Goal: Transaction & Acquisition: Book appointment/travel/reservation

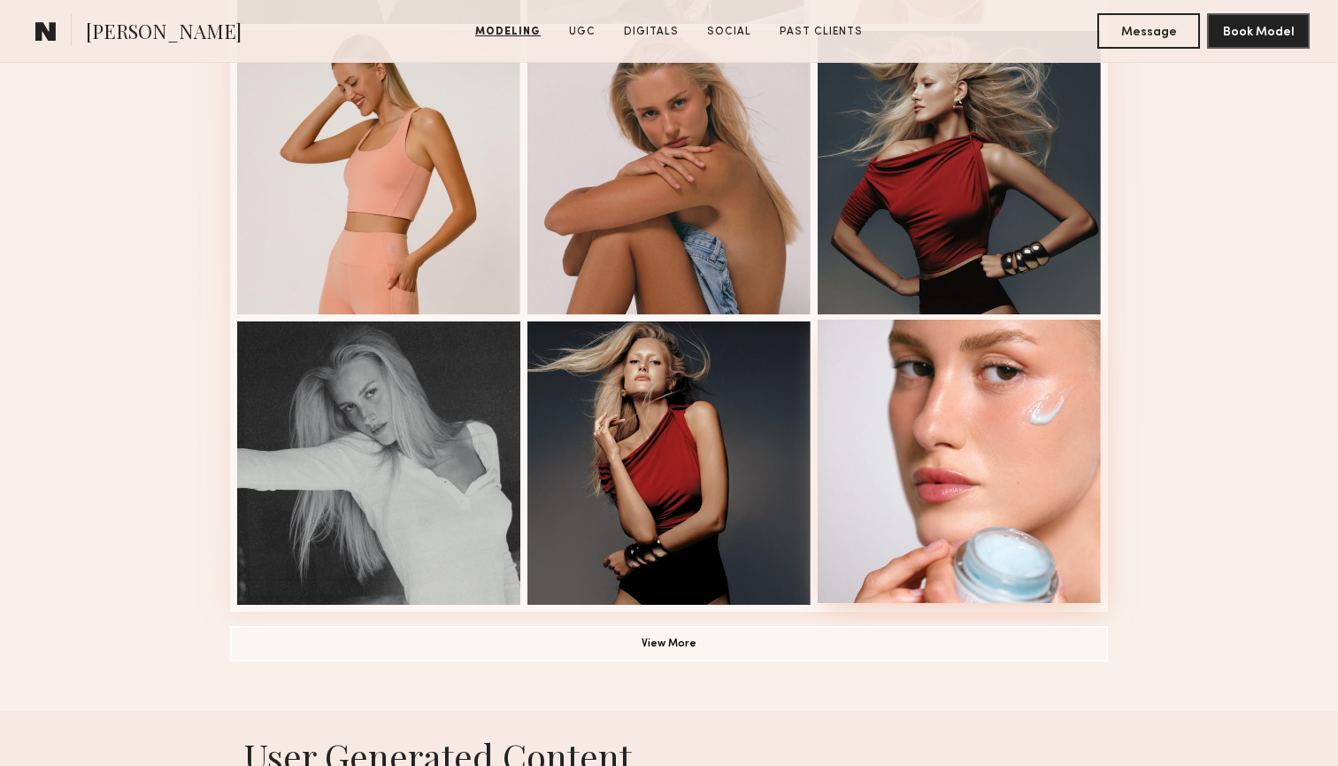
scroll to position [1144, 0]
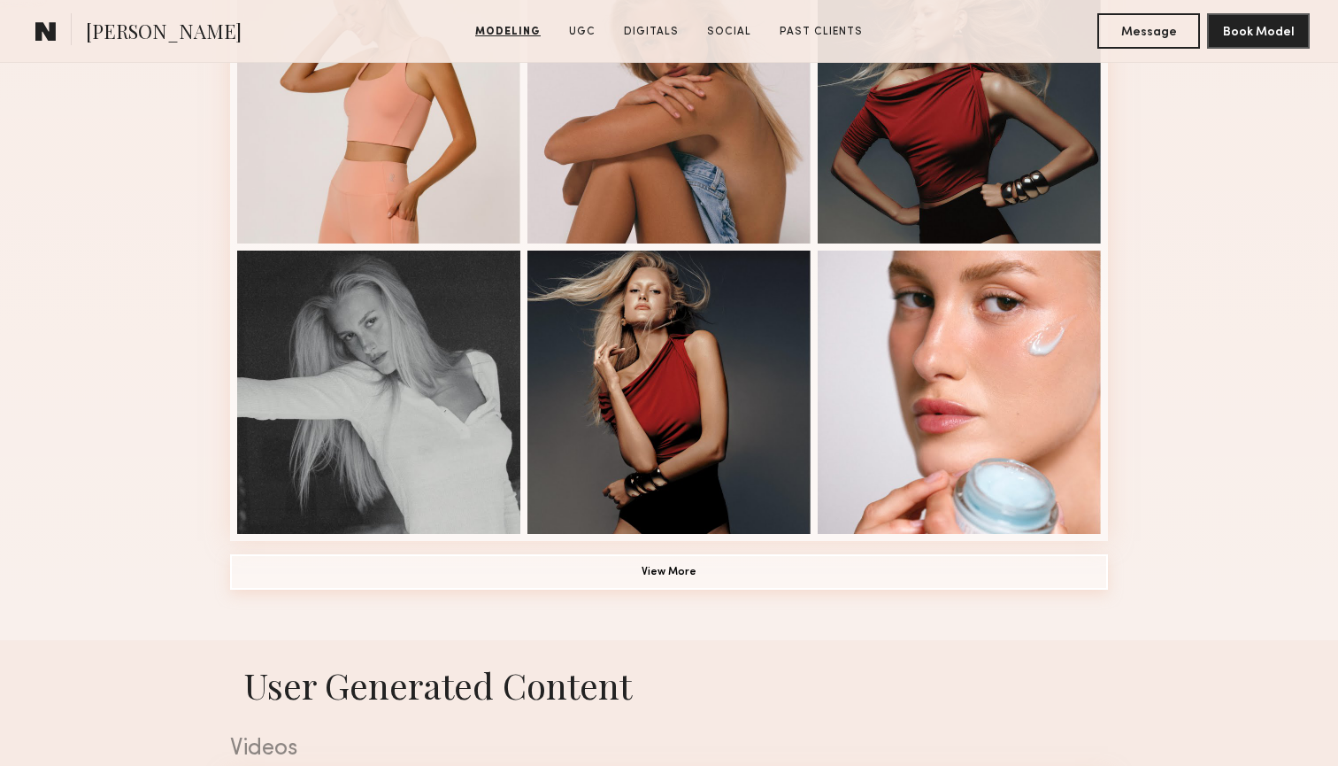
click at [787, 557] on button "View More" at bounding box center [669, 571] width 878 height 35
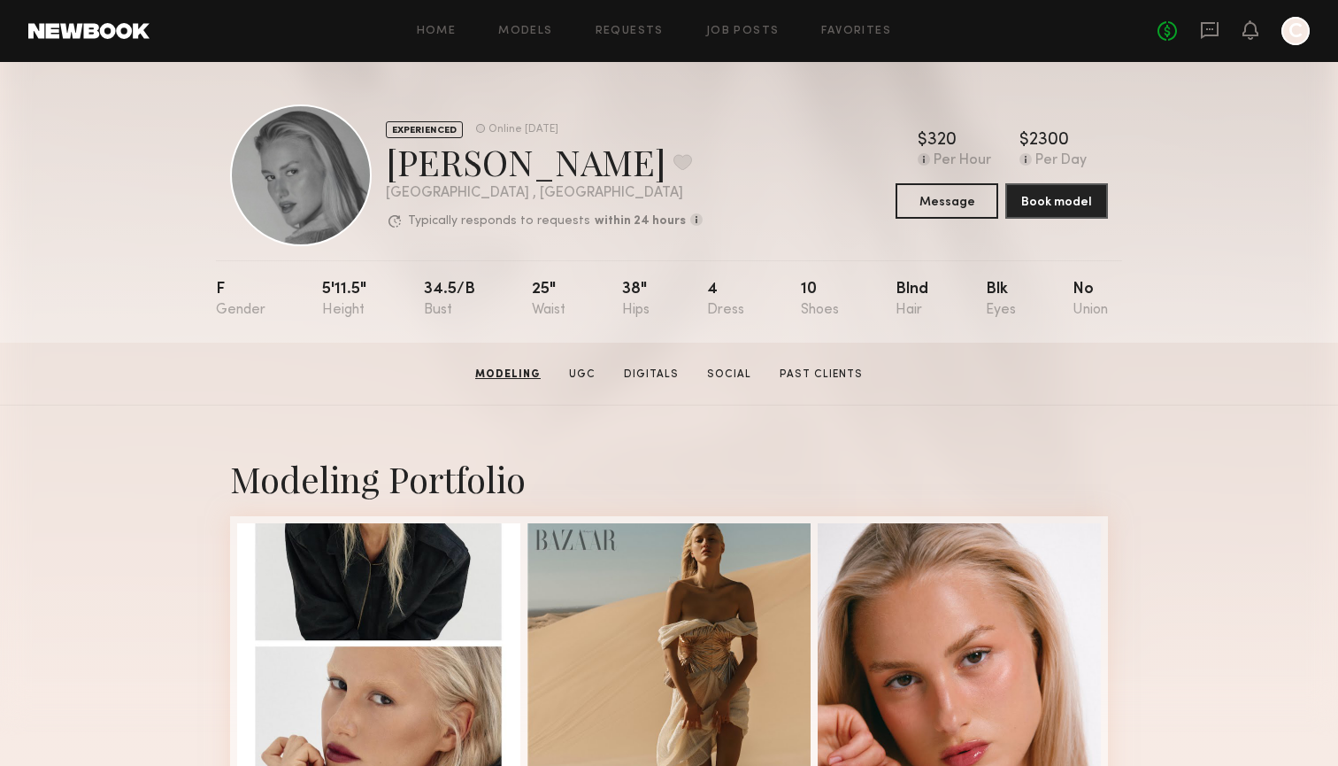
scroll to position [0, 0]
click at [1048, 194] on button "Book model" at bounding box center [1056, 199] width 103 height 35
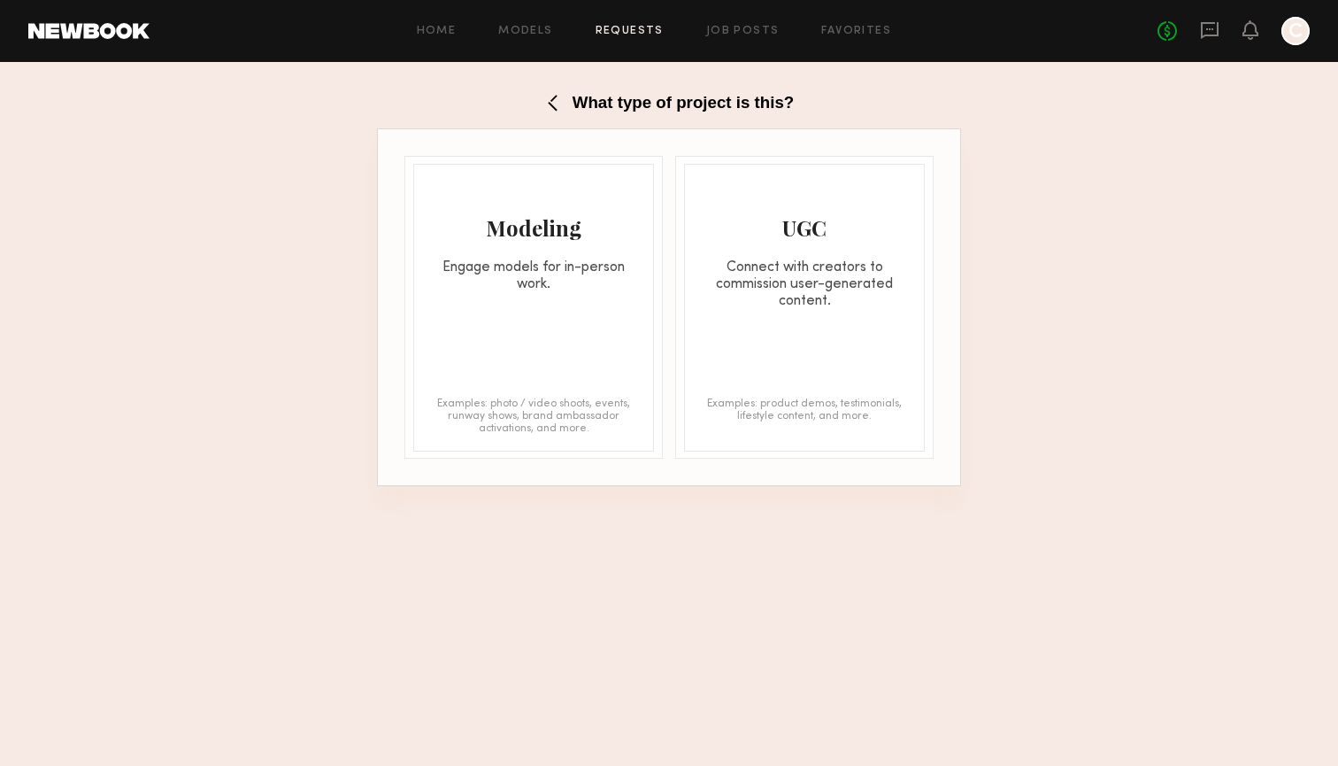
click at [510, 236] on div "Modeling" at bounding box center [533, 227] width 239 height 28
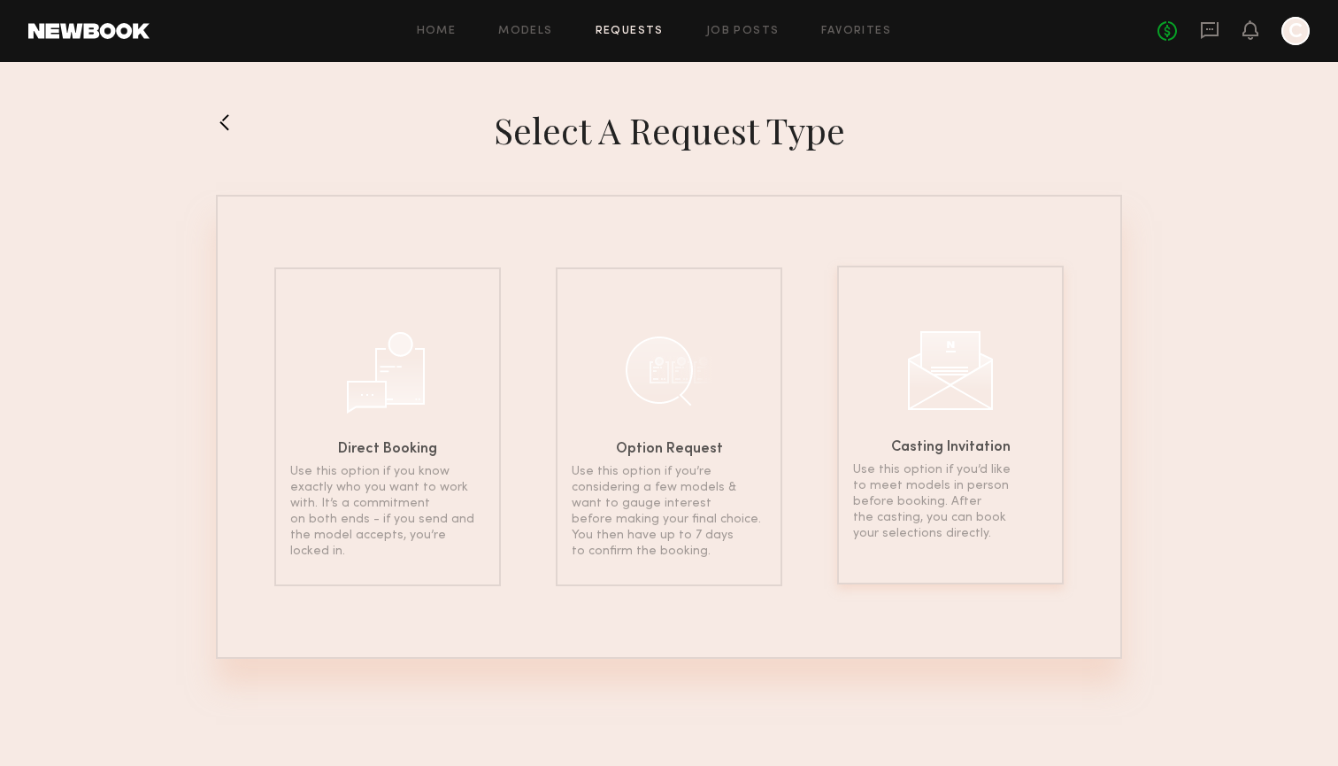
click at [974, 431] on div "Casting Invitation Use this option if you’d like to meet models in person befor…" at bounding box center [950, 425] width 227 height 319
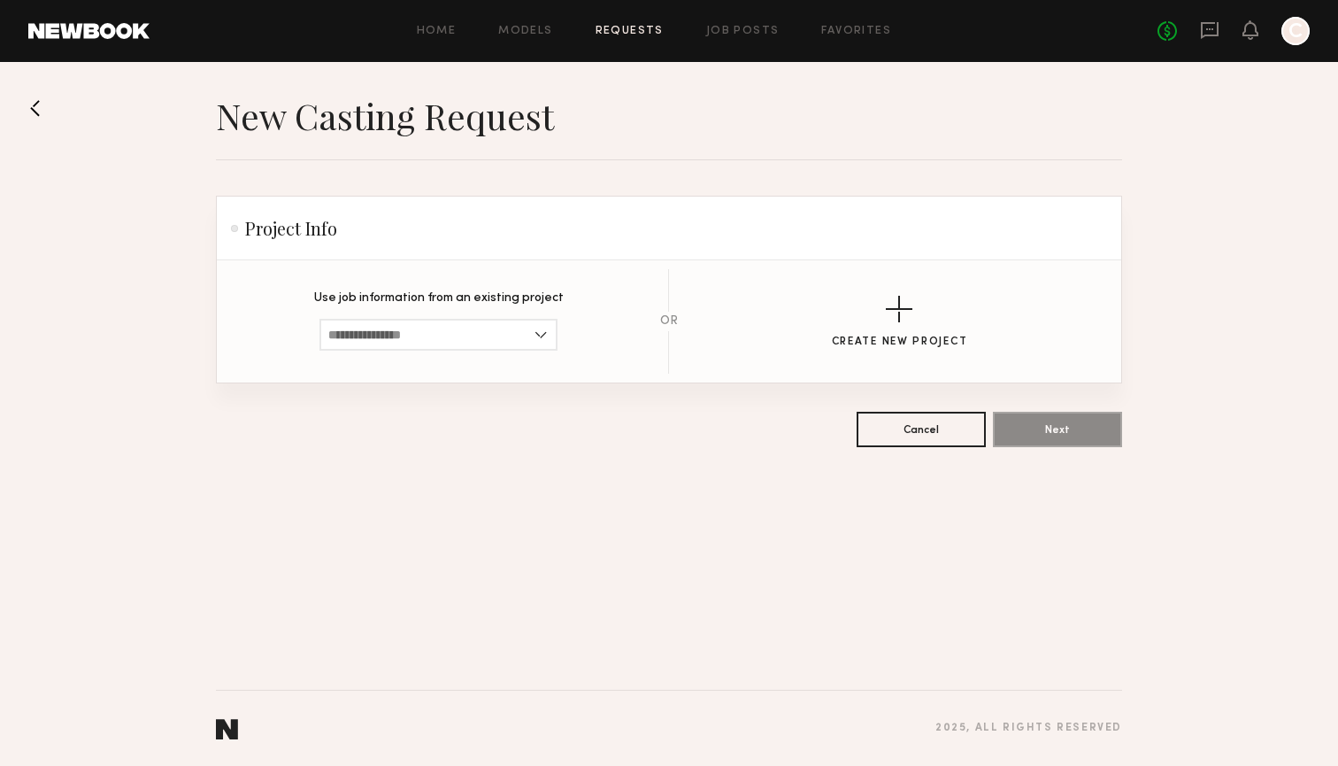
click at [35, 109] on button at bounding box center [42, 108] width 28 height 28
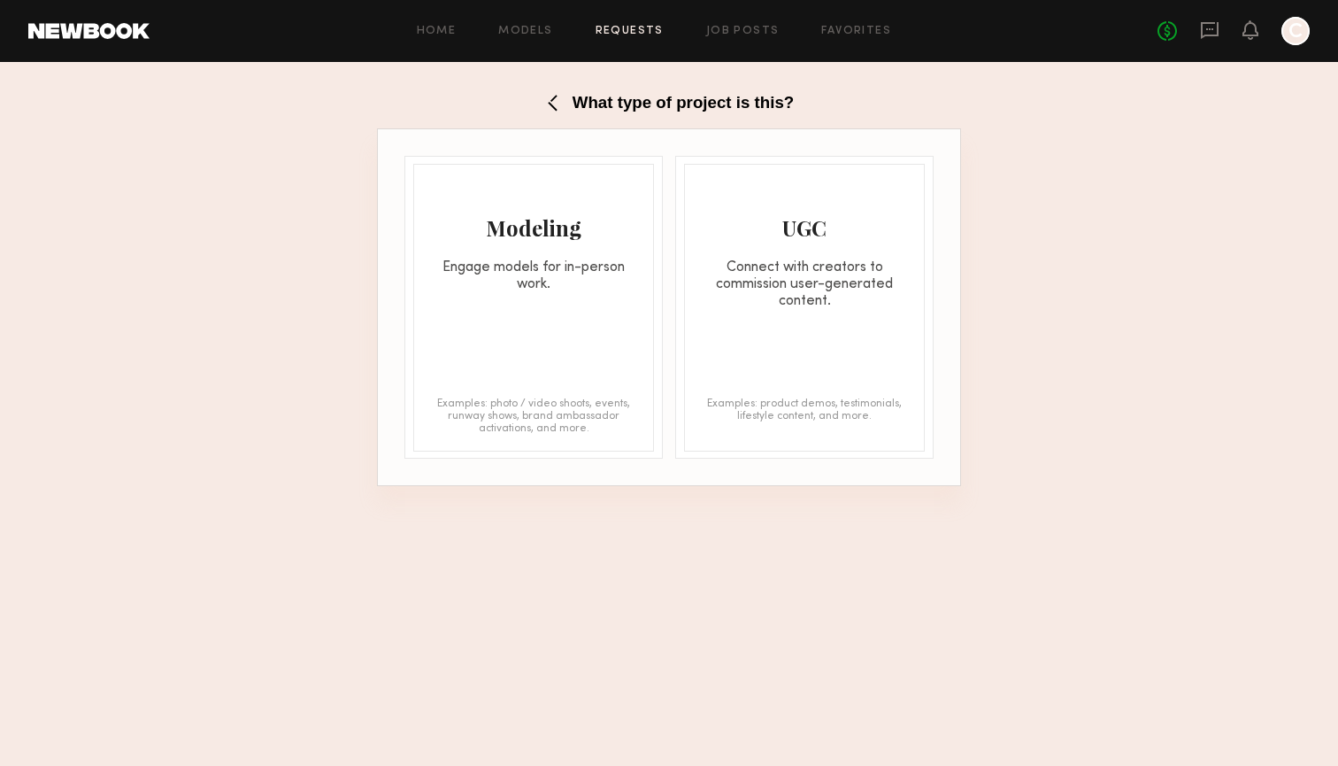
click at [35, 109] on div "What type of project is this?" at bounding box center [669, 102] width 1338 height 52
click at [575, 104] on h1 "What type of project is this?" at bounding box center [683, 102] width 221 height 19
click at [546, 93] on button at bounding box center [558, 103] width 28 height 28
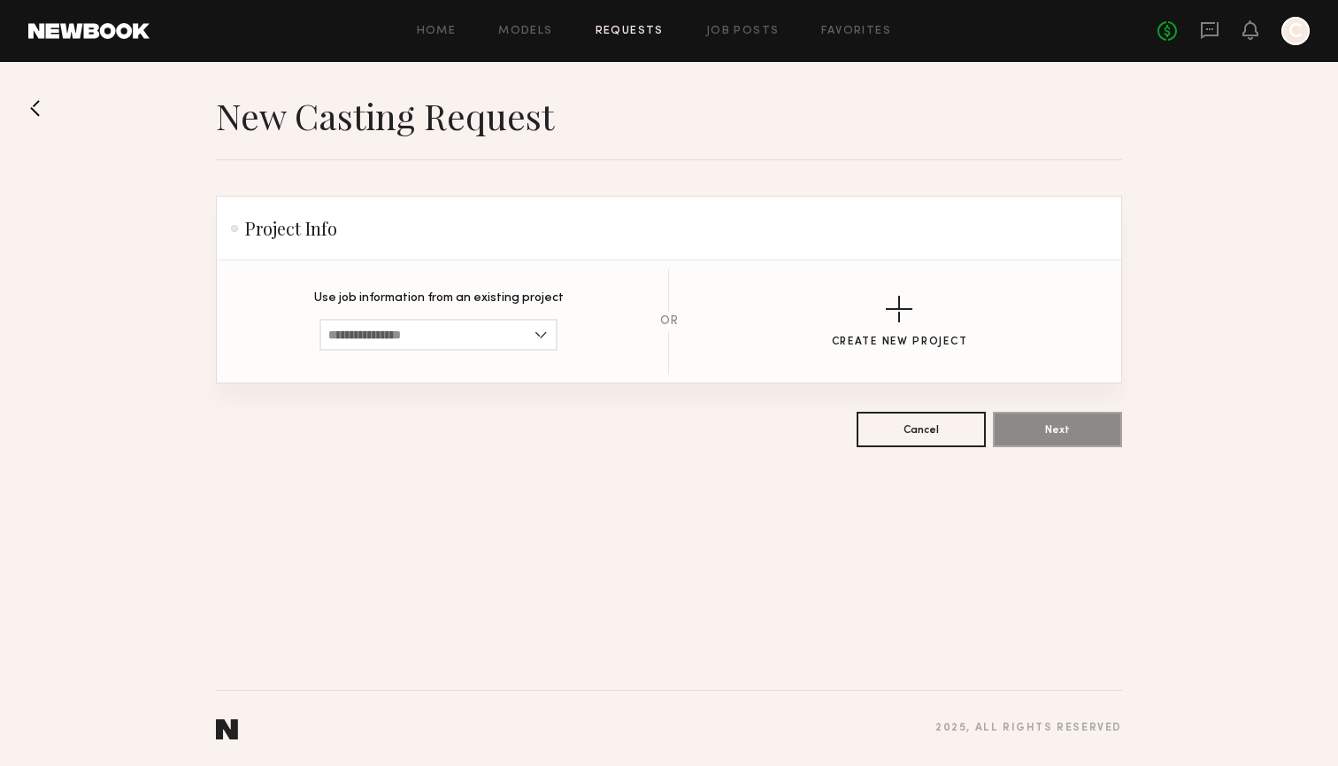
click at [35, 110] on button at bounding box center [42, 108] width 28 height 28
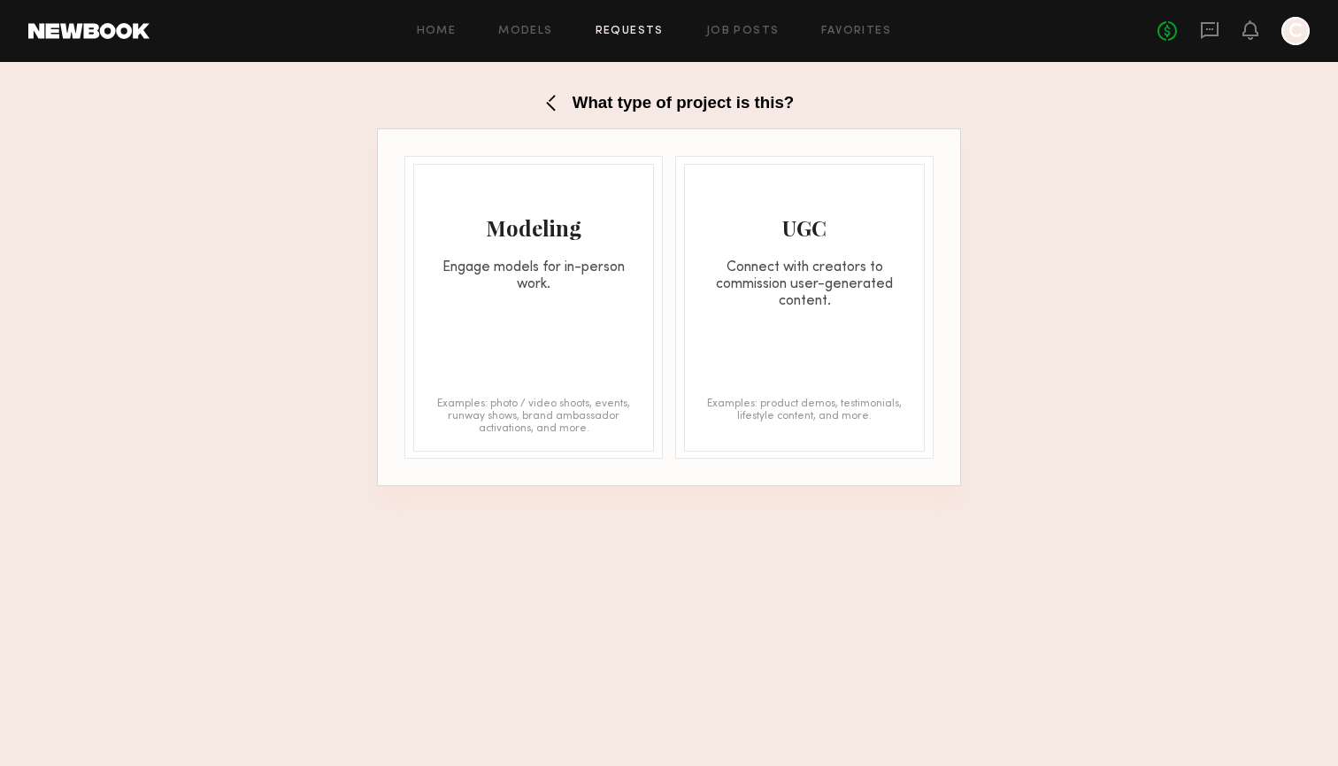
click at [552, 102] on button at bounding box center [558, 103] width 28 height 28
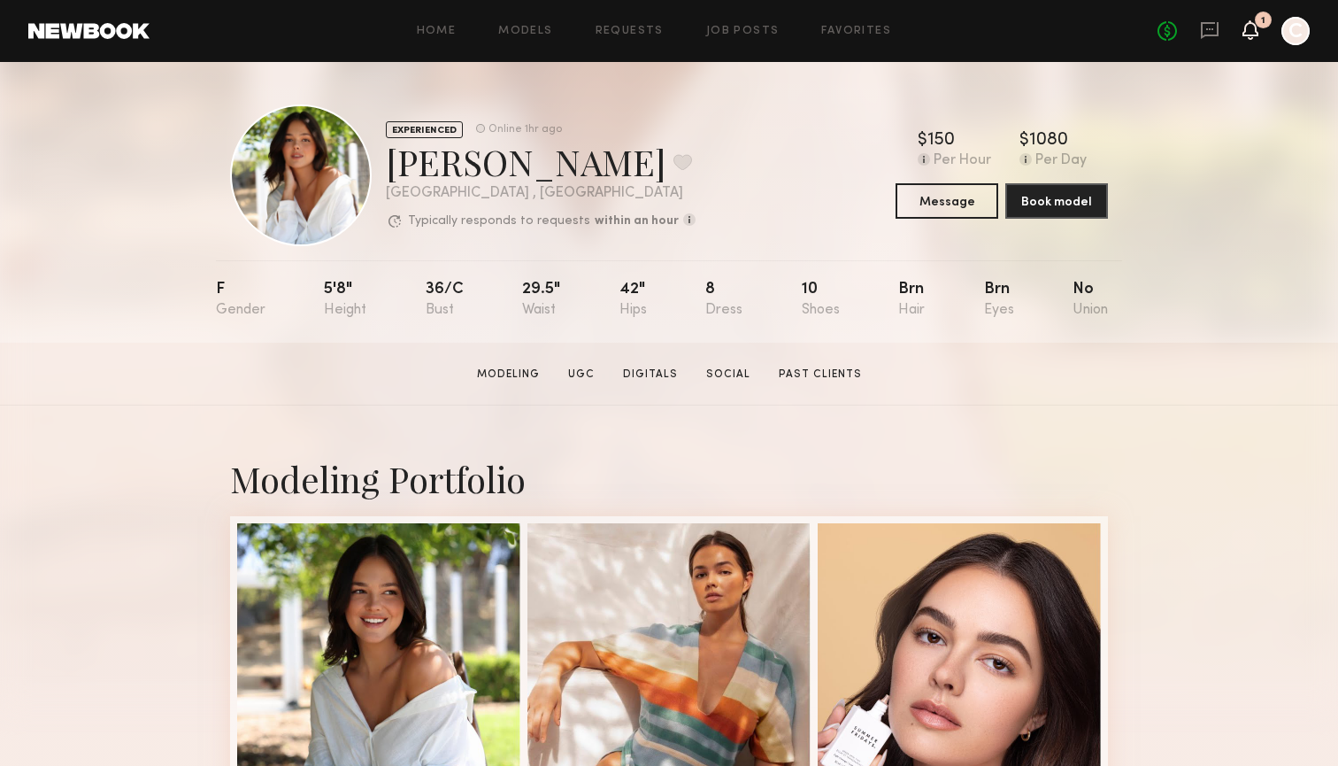
click at [1249, 35] on icon at bounding box center [1251, 29] width 14 height 12
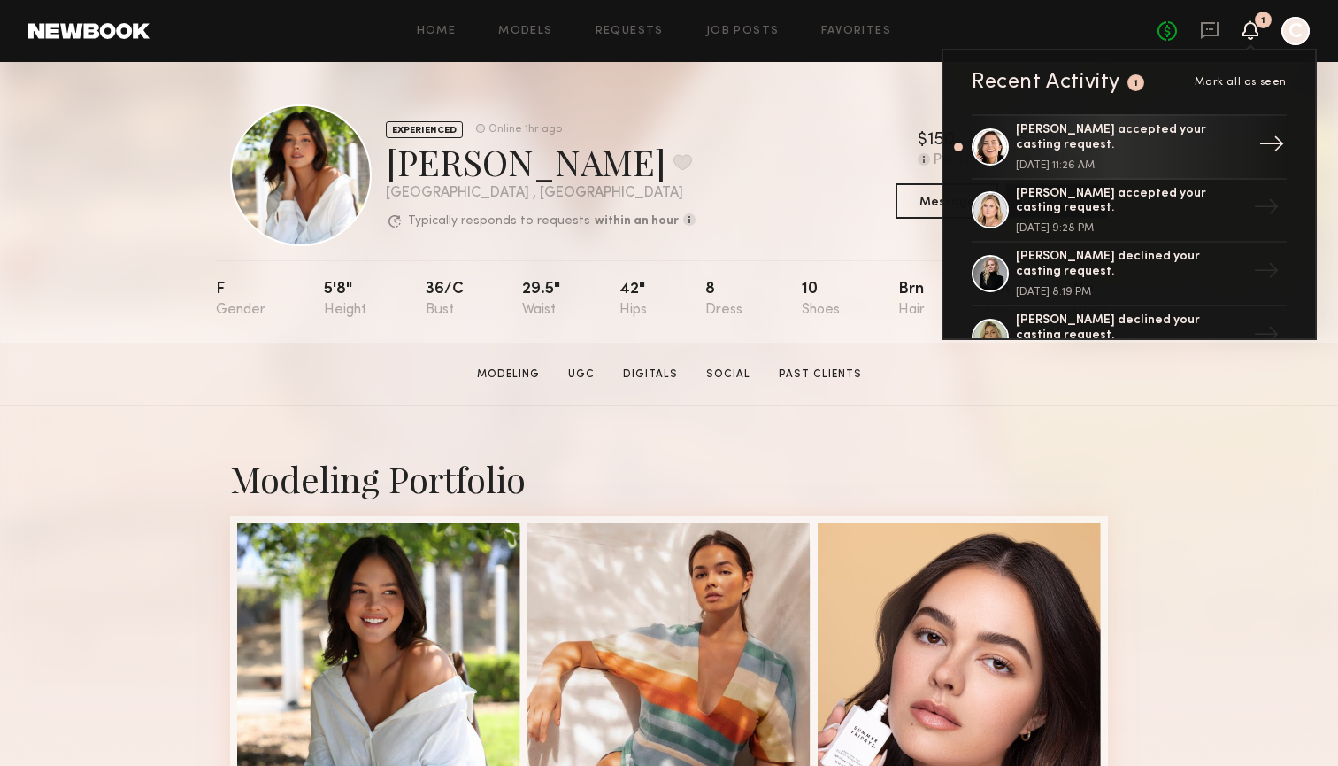
click at [1055, 132] on div "Emelina A. accepted your casting request." at bounding box center [1131, 138] width 230 height 30
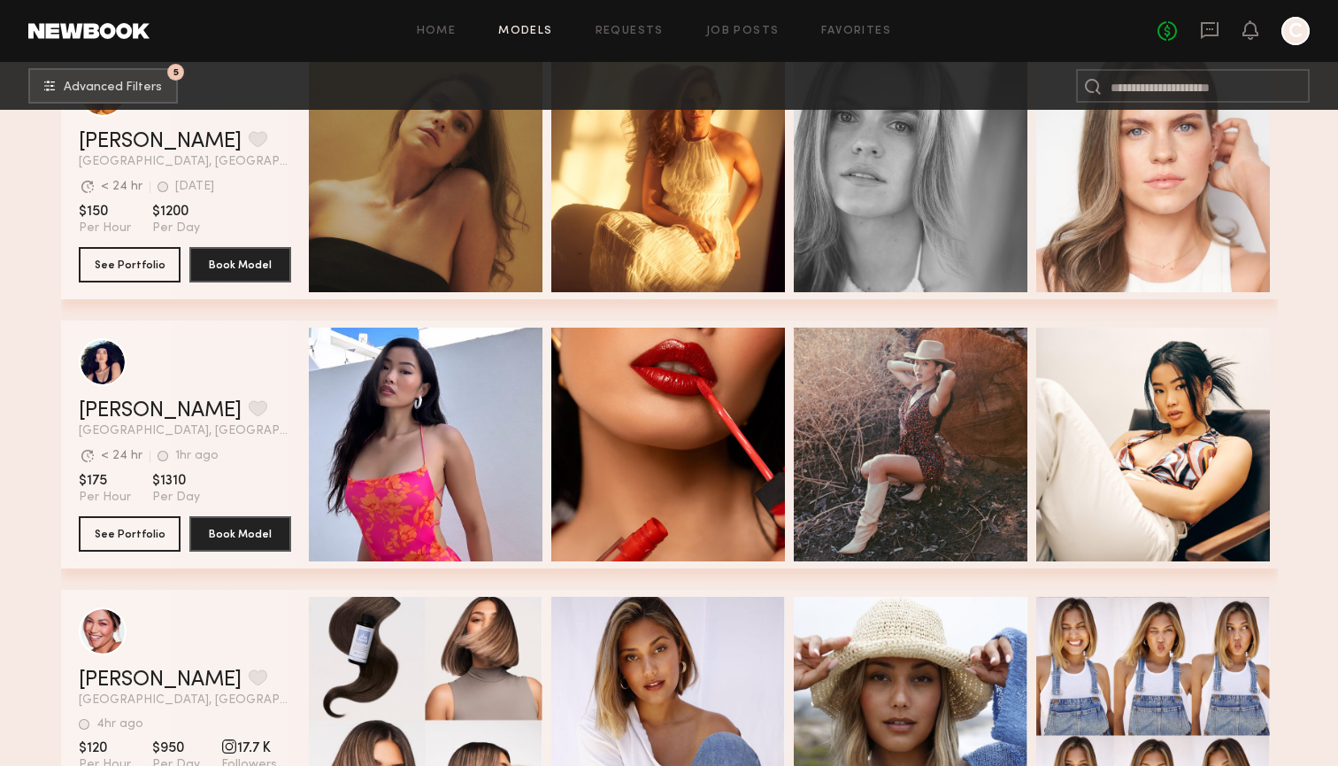
scroll to position [736, 0]
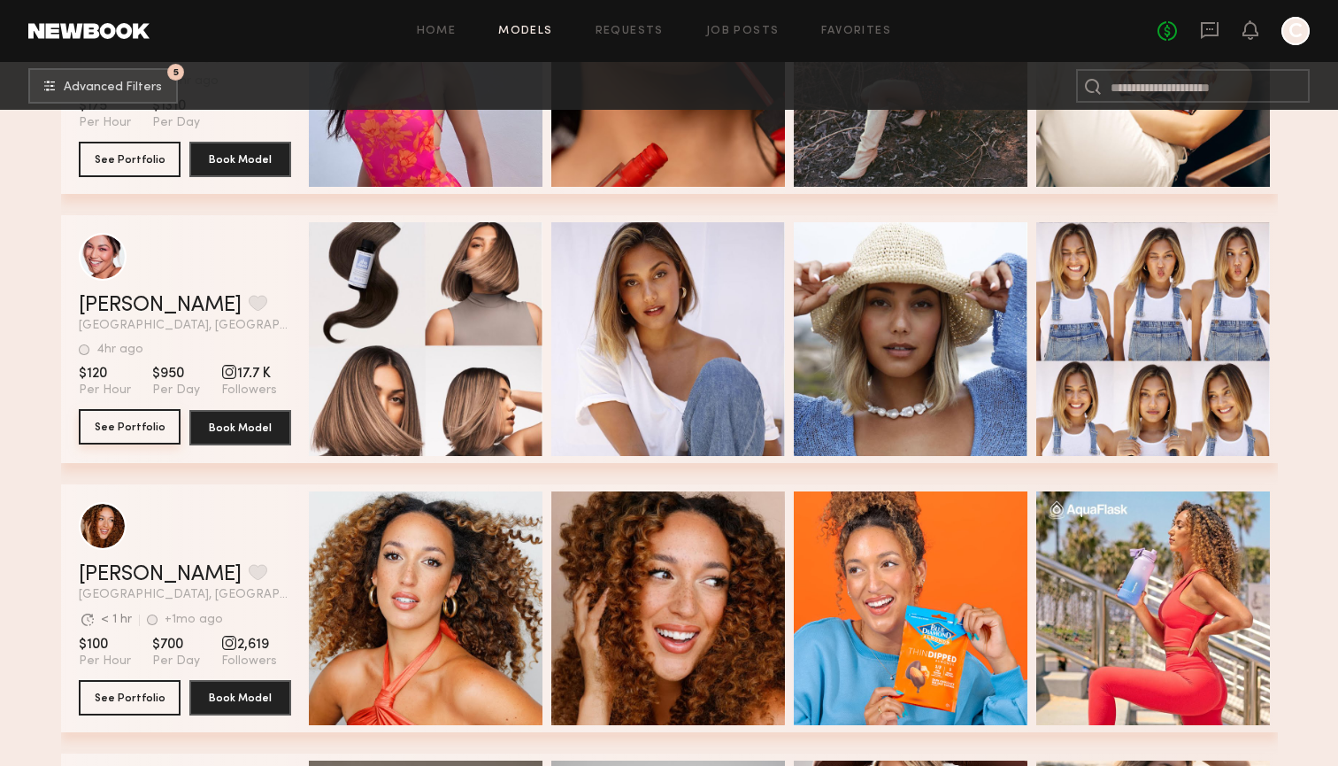
click at [127, 428] on button "See Portfolio" at bounding box center [130, 426] width 102 height 35
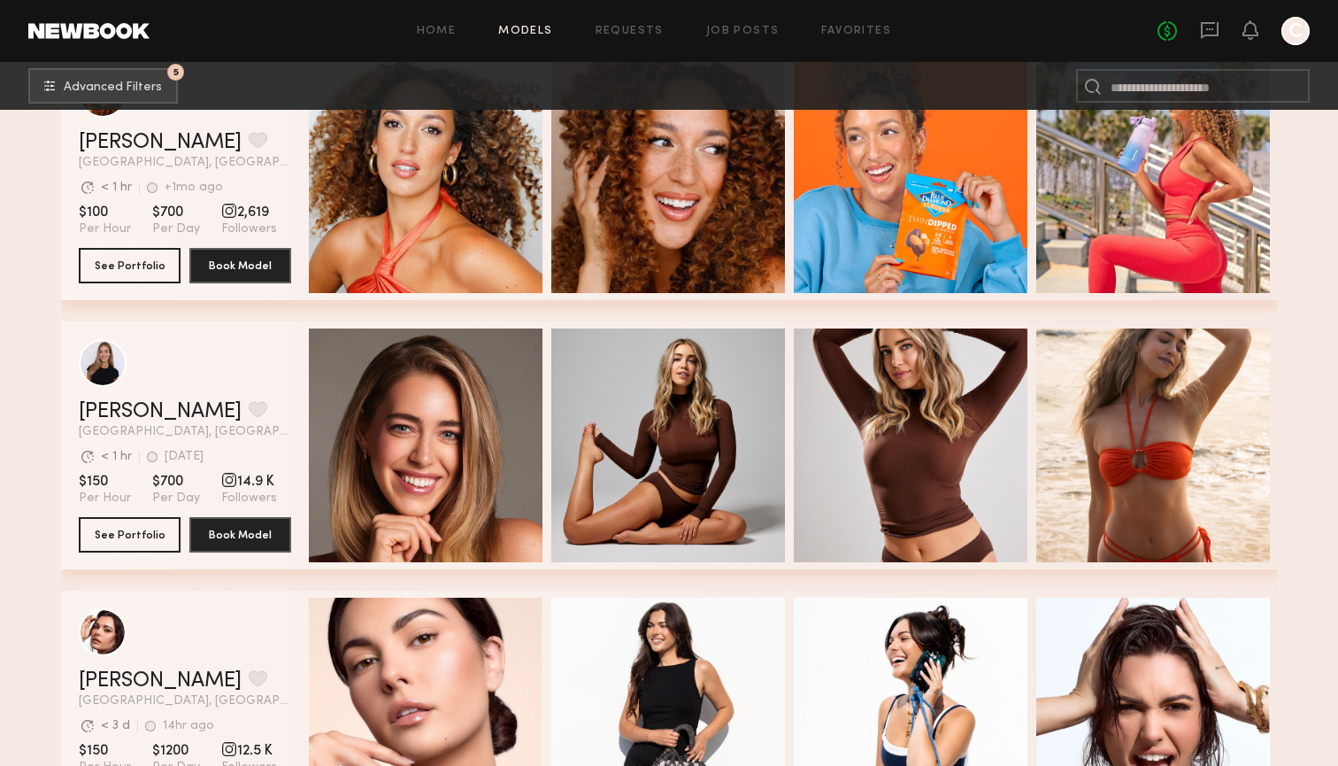
scroll to position [1173, 0]
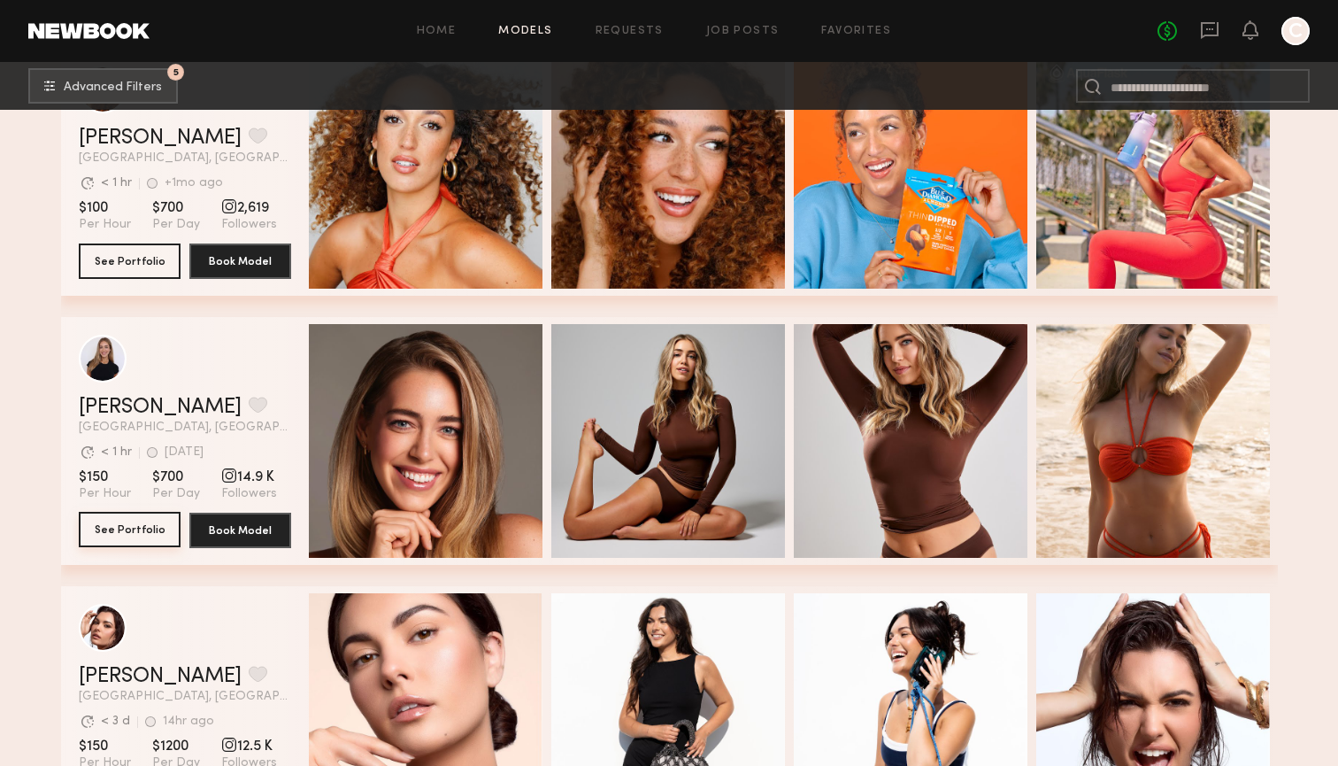
click at [135, 523] on button "See Portfolio" at bounding box center [130, 529] width 102 height 35
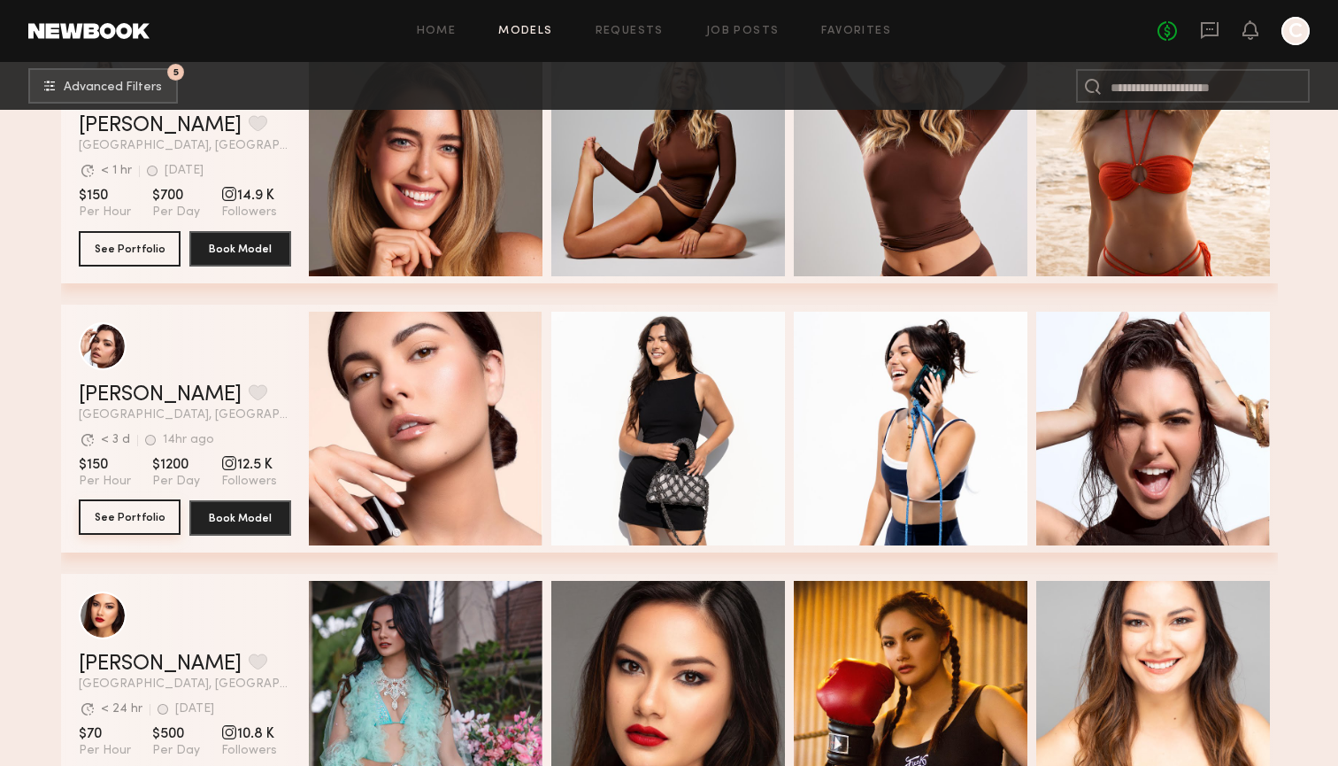
click at [100, 513] on button "See Portfolio" at bounding box center [130, 516] width 102 height 35
click at [230, 506] on button "Book Model" at bounding box center [240, 516] width 102 height 35
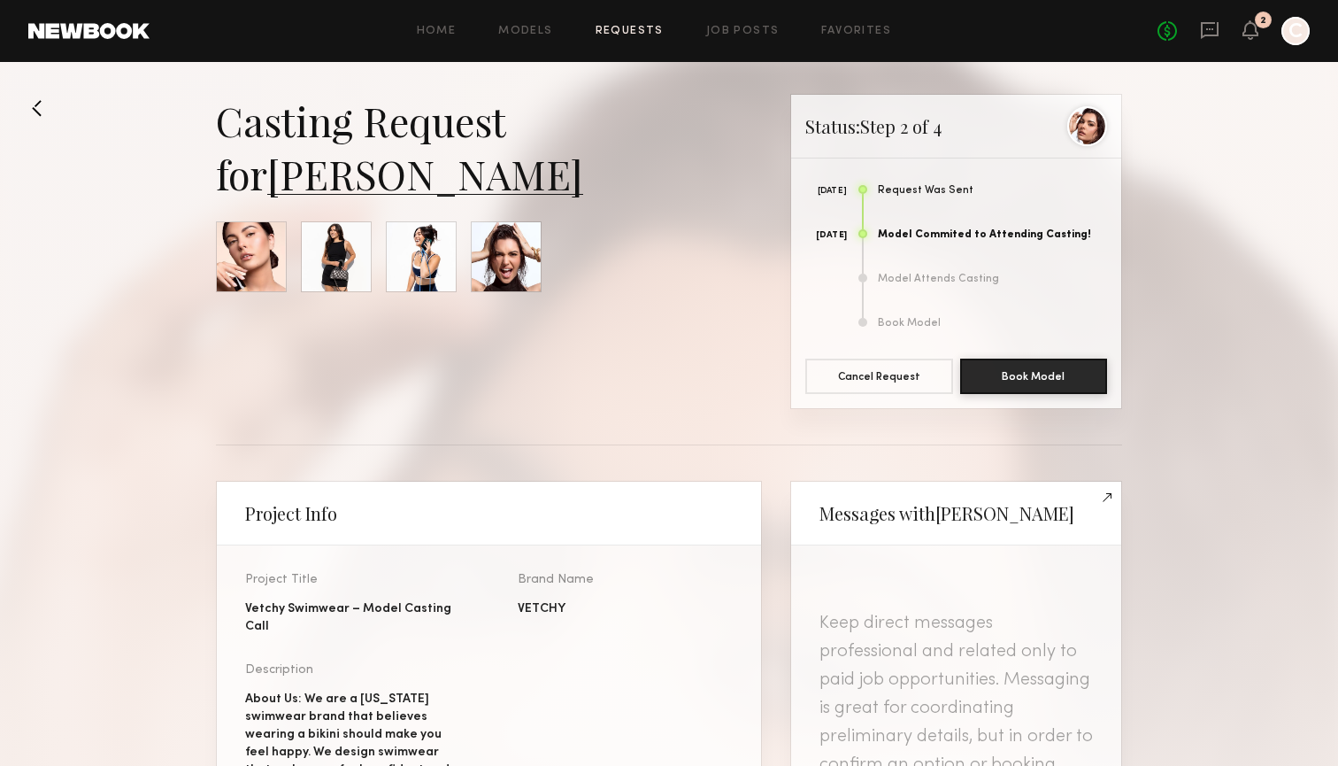
click at [280, 165] on link "[PERSON_NAME]" at bounding box center [425, 173] width 316 height 53
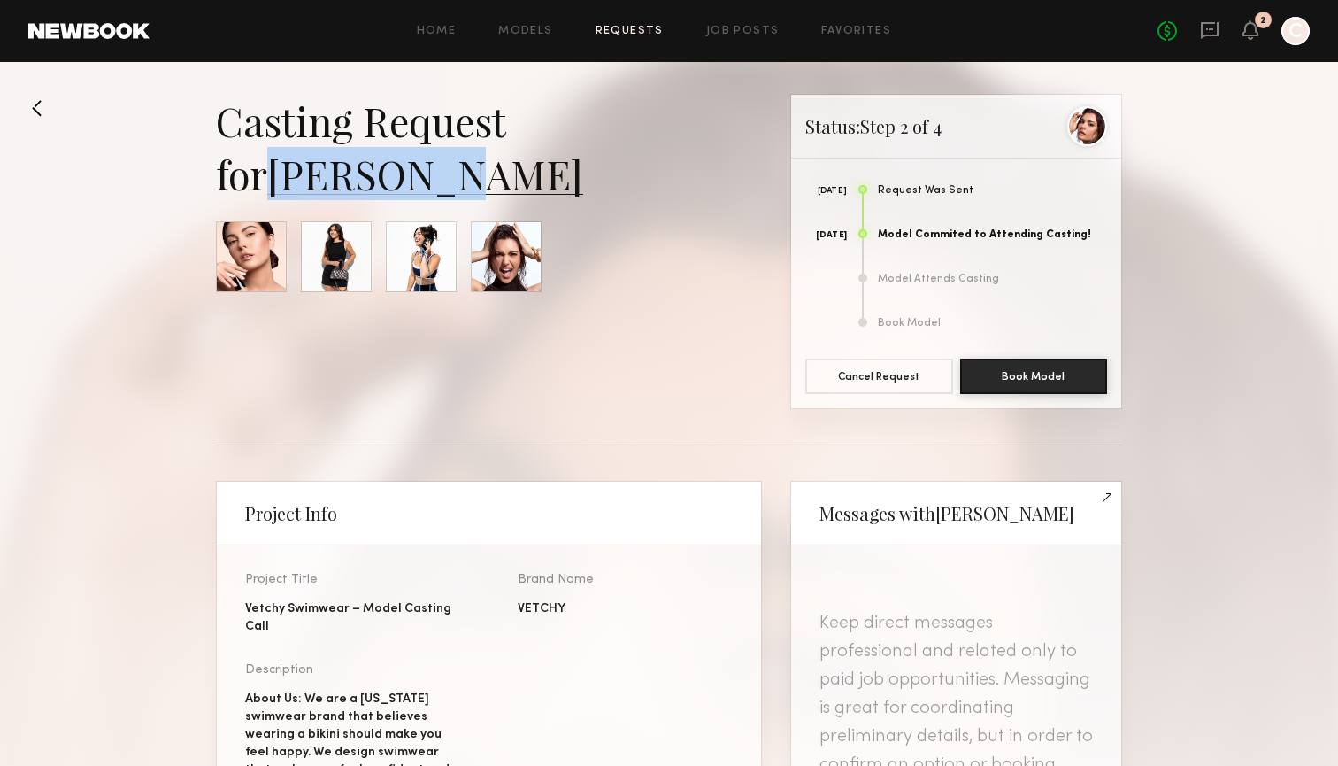
drag, startPoint x: 447, startPoint y: 173, endPoint x: 288, endPoint y: 179, distance: 159.4
click at [288, 179] on div "Casting Request for Taylor C." at bounding box center [489, 147] width 546 height 106
copy link "[PERSON_NAME]"
click at [386, 172] on link "[PERSON_NAME]" at bounding box center [425, 173] width 316 height 53
